Goal: Information Seeking & Learning: Learn about a topic

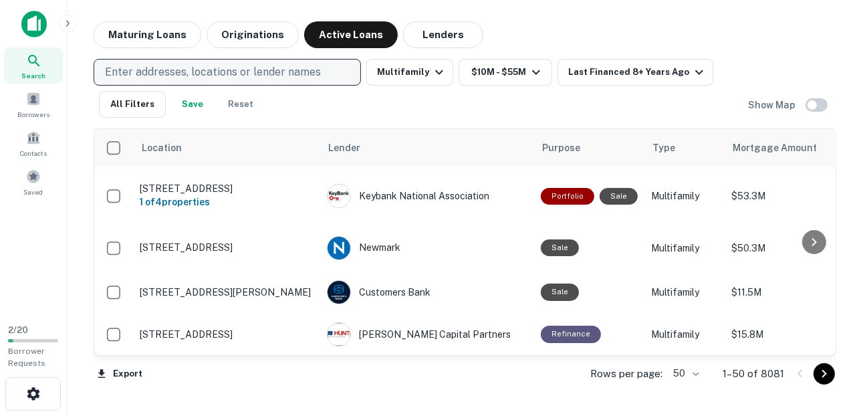
scroll to position [695, 0]
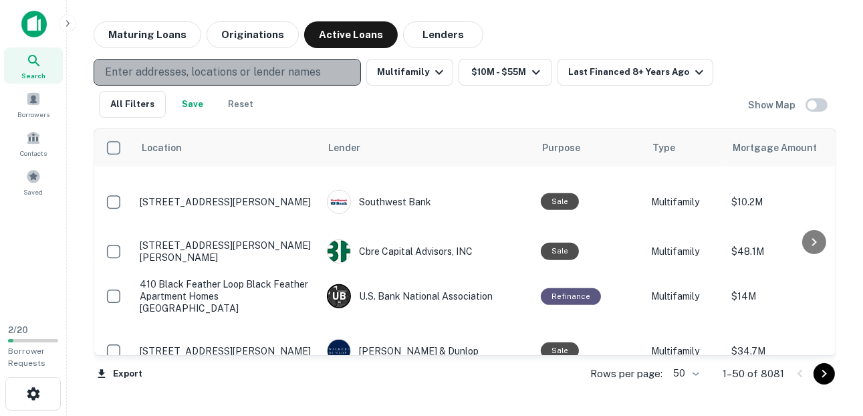
click at [187, 72] on p "Enter addresses, locations or lender names" at bounding box center [213, 72] width 216 height 16
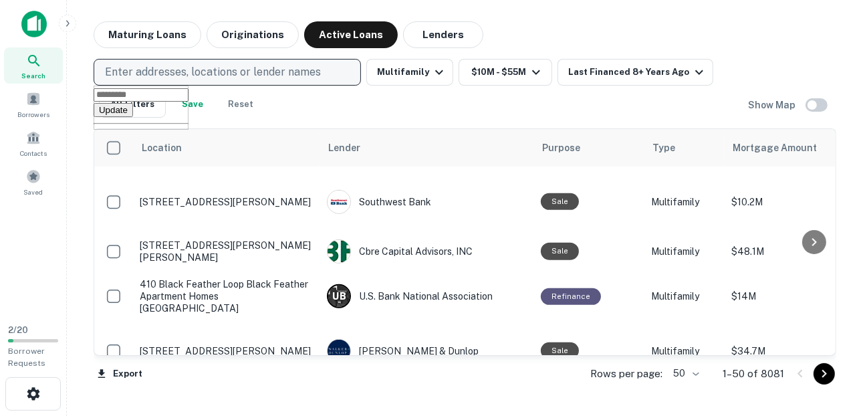
type input "**********"
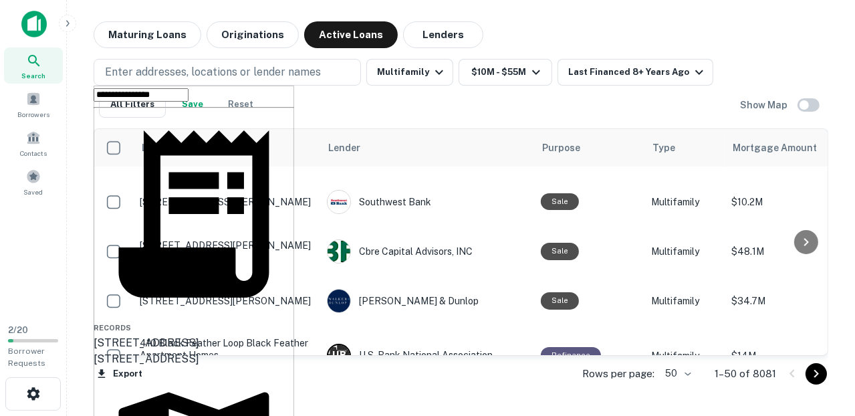
click at [211, 335] on div "[STREET_ADDRESS]" at bounding box center [194, 343] width 201 height 16
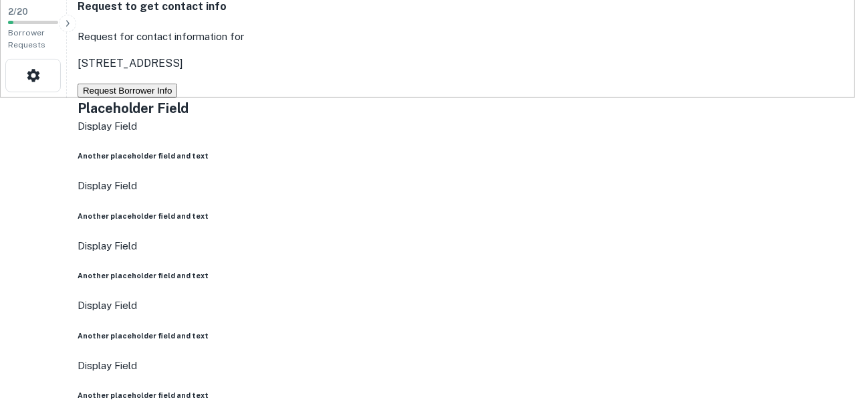
scroll to position [321, 0]
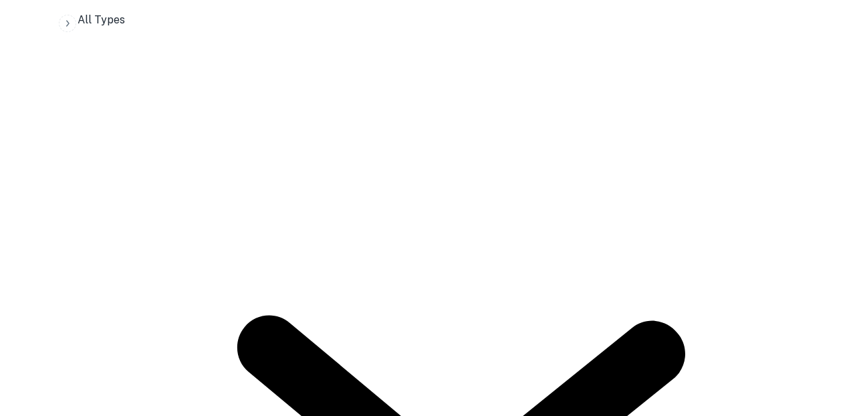
scroll to position [1500, 0]
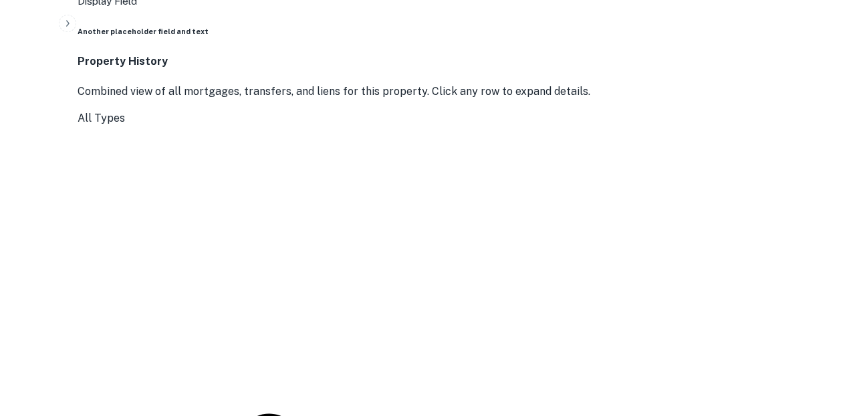
drag, startPoint x: 836, startPoint y: 265, endPoint x: 839, endPoint y: 275, distance: 11.0
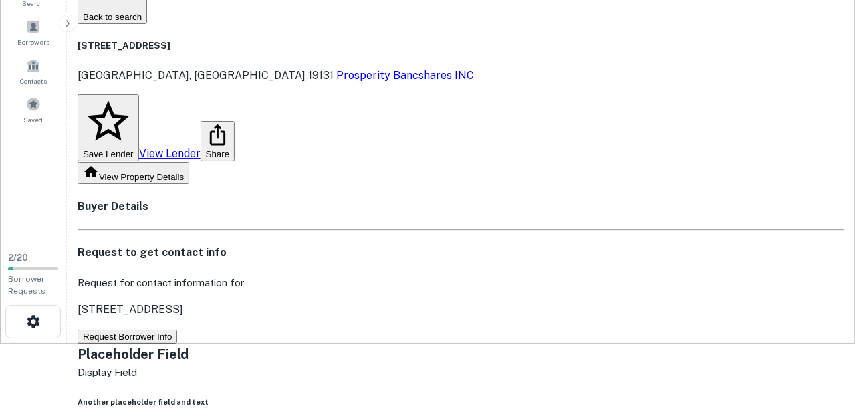
scroll to position [0, 0]
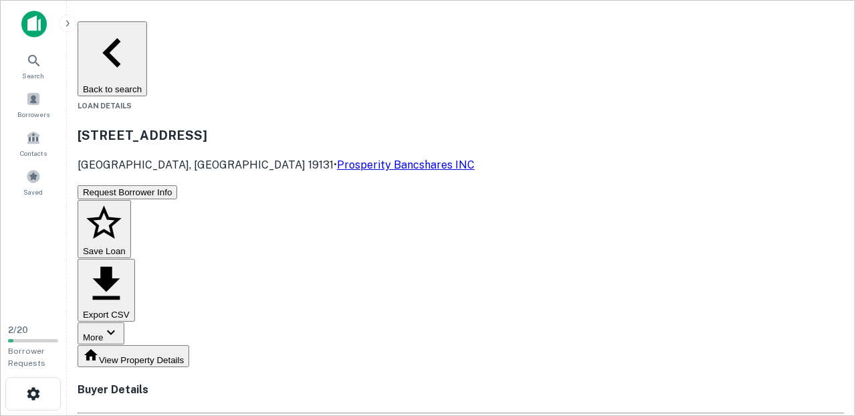
click at [184, 345] on button "View Property Details" at bounding box center [134, 356] width 112 height 22
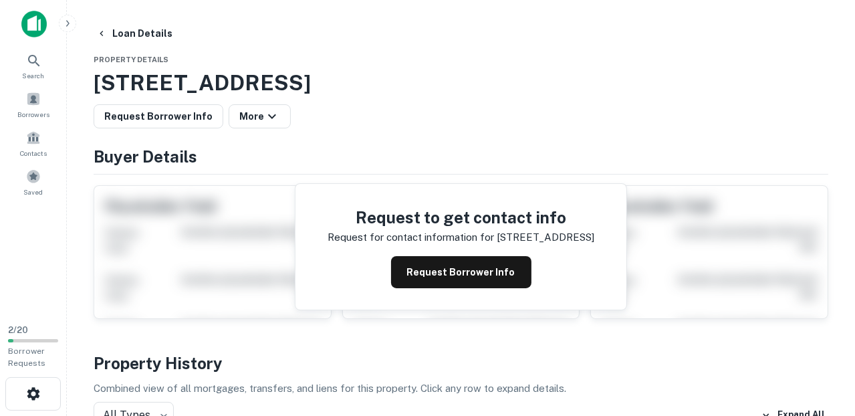
click at [503, 356] on h4 "Property History" at bounding box center [461, 363] width 735 height 24
